Goal: Transaction & Acquisition: Obtain resource

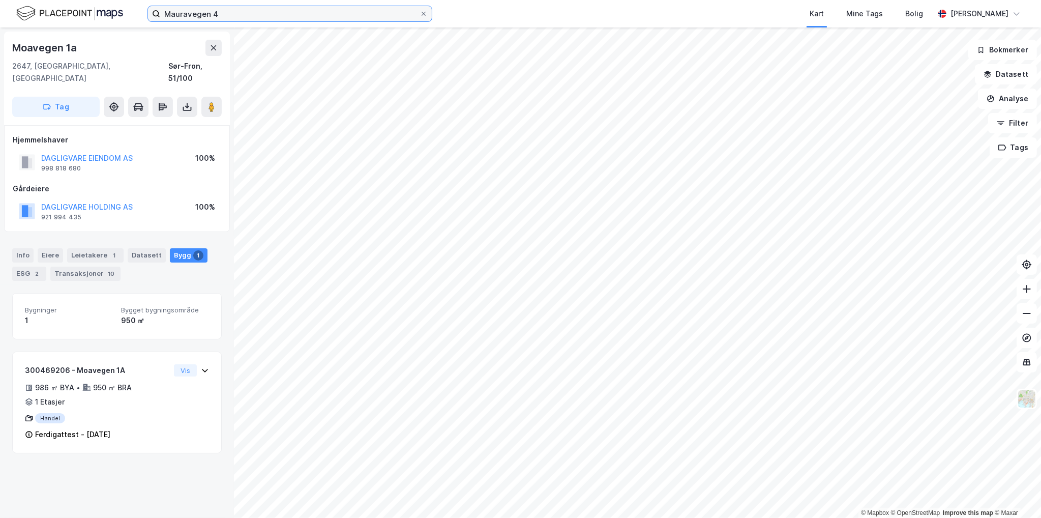
click at [224, 16] on input "Mauravegen 4" at bounding box center [289, 13] width 259 height 15
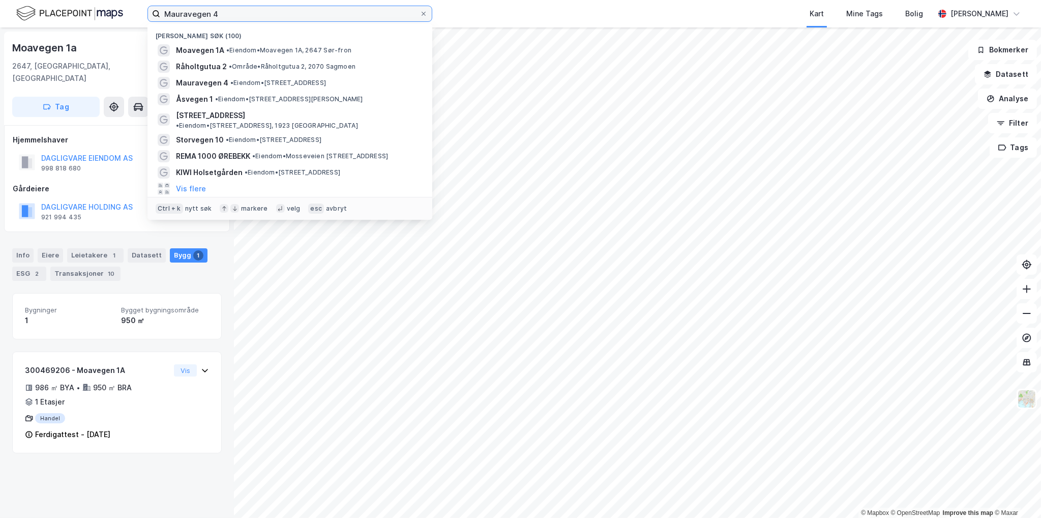
click at [224, 16] on input "Mauravegen 4" at bounding box center [289, 13] width 259 height 15
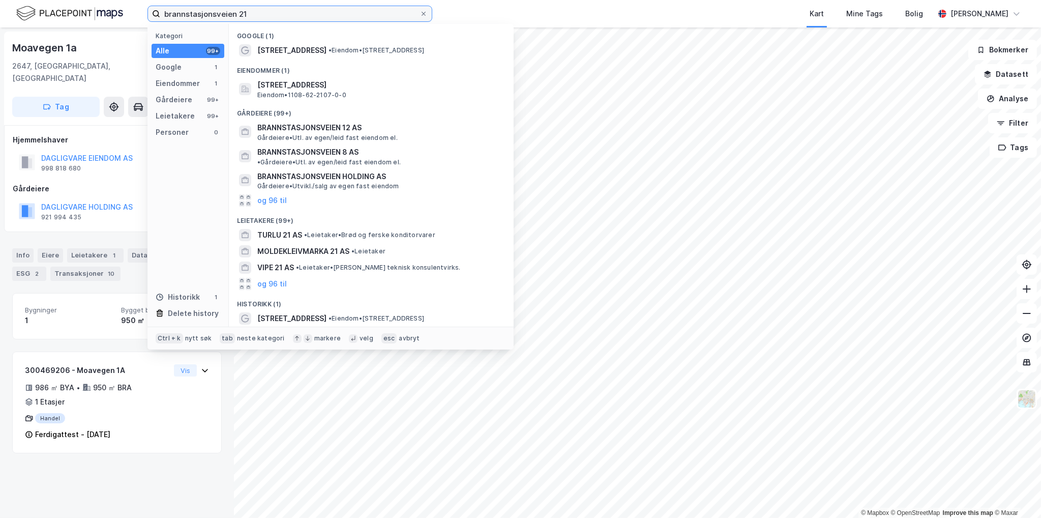
type input "brannstasjonsveien 21"
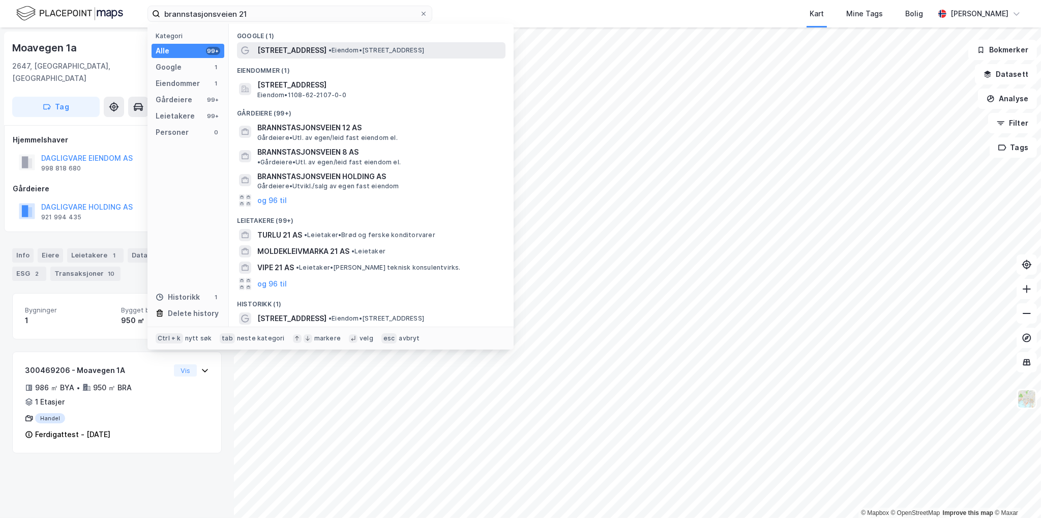
click at [332, 47] on span "•" at bounding box center [330, 50] width 3 height 8
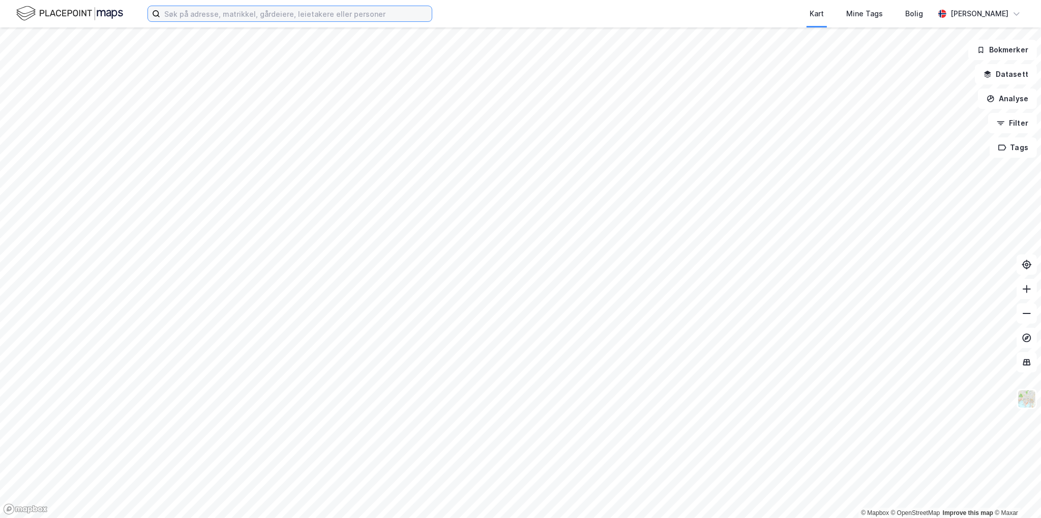
click at [184, 11] on input at bounding box center [296, 13] width 272 height 15
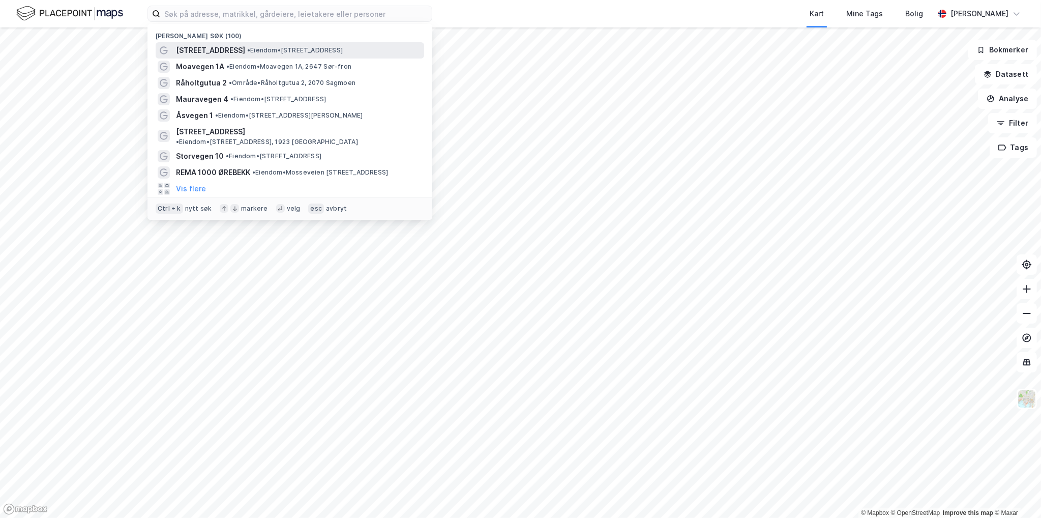
click at [225, 50] on span "[STREET_ADDRESS]" at bounding box center [210, 50] width 69 height 12
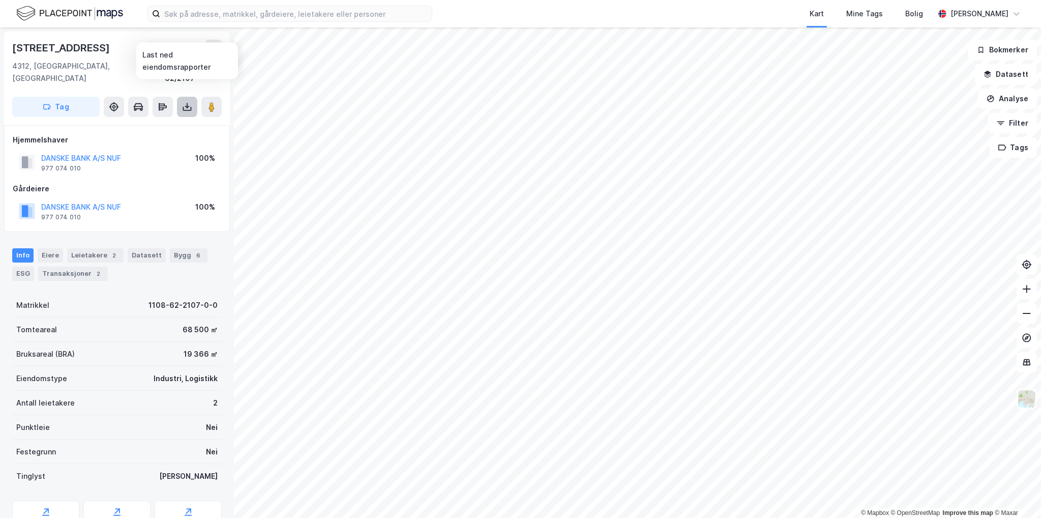
click at [190, 107] on icon at bounding box center [187, 109] width 9 height 4
click at [163, 123] on div "Last ned grunnbok" at bounding box center [136, 127] width 59 height 8
click at [151, 139] on div "Last ned matrikkelrapport" at bounding box center [149, 143] width 84 height 8
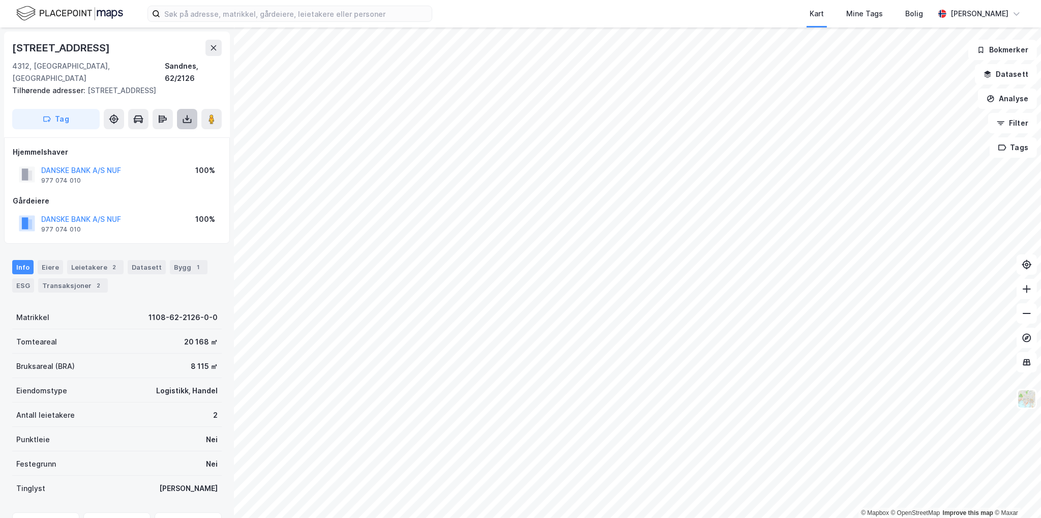
click at [192, 114] on icon at bounding box center [187, 119] width 10 height 10
click at [173, 131] on div "Last ned grunnbok" at bounding box center [143, 139] width 108 height 16
click at [152, 152] on div "Last ned matrikkelrapport" at bounding box center [149, 156] width 84 height 8
click at [147, 152] on div "Last ned matrikkelrapport" at bounding box center [149, 156] width 84 height 8
